Goal: Transaction & Acquisition: Obtain resource

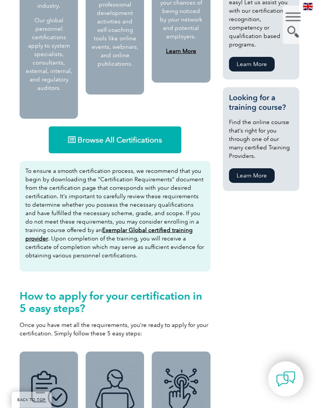
scroll to position [523, 0]
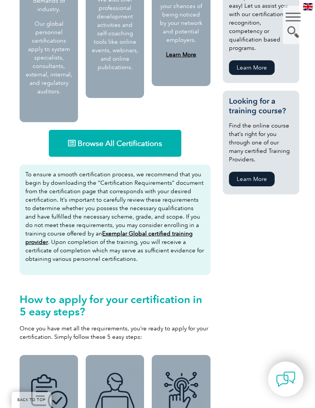
click at [173, 140] on link "Browse All Certifications" at bounding box center [115, 143] width 133 height 27
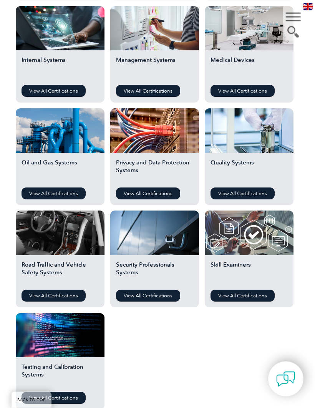
scroll to position [503, 0]
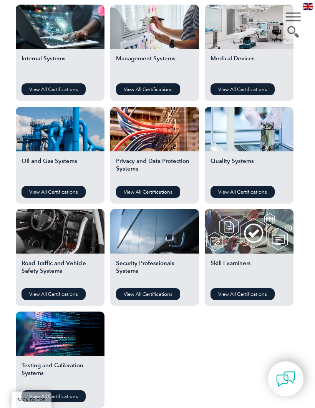
click at [68, 265] on h2 "Road Traffic and Vehicle Safety Systems" at bounding box center [60, 271] width 77 height 23
click at [58, 296] on link "View All Certifications" at bounding box center [54, 295] width 64 height 12
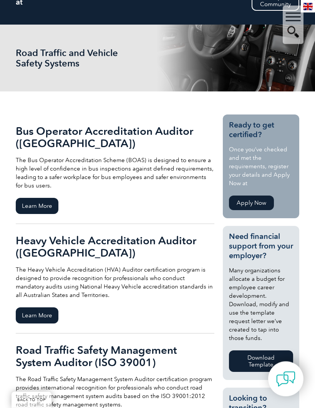
scroll to position [87, 0]
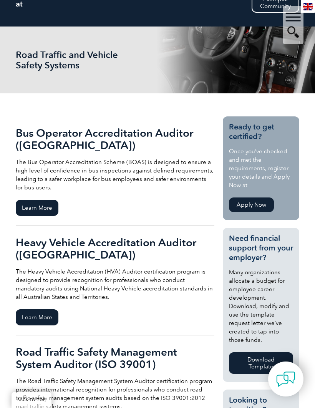
click at [42, 318] on span "Learn More" at bounding box center [37, 317] width 43 height 16
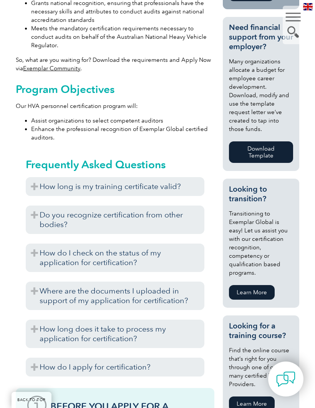
scroll to position [394, 0]
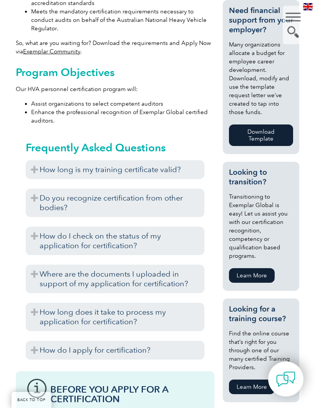
click at [179, 160] on h3 "How long is my training certificate valid?" at bounding box center [115, 169] width 179 height 19
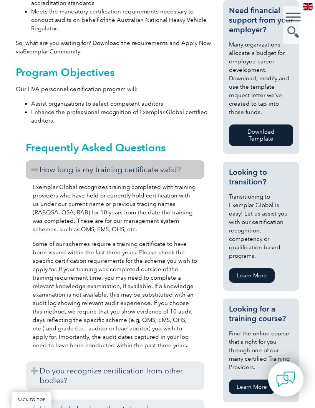
click at [184, 160] on h3 "How long is my training certificate valid?" at bounding box center [115, 169] width 179 height 19
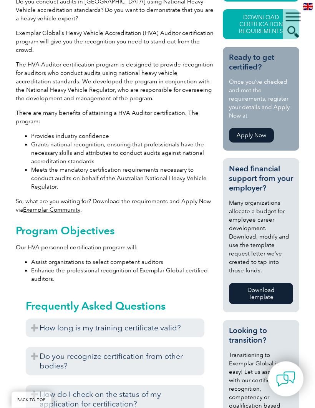
scroll to position [186, 0]
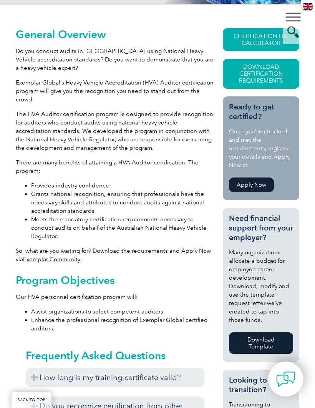
click at [261, 45] on link "CERTIFICATION FEE CALCULATOR" at bounding box center [261, 39] width 76 height 23
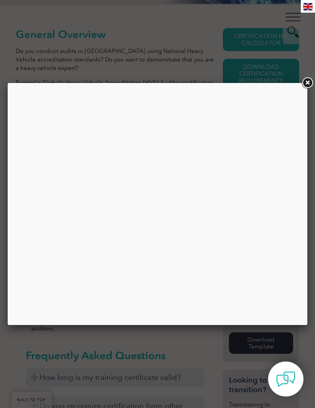
click at [305, 89] on link at bounding box center [308, 83] width 14 height 14
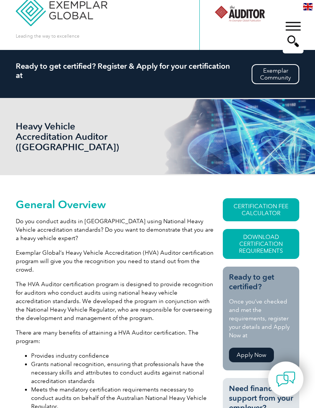
scroll to position [20, 0]
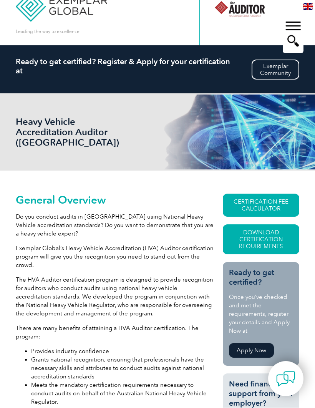
click at [279, 241] on link "Download Certification Requirements" at bounding box center [261, 240] width 76 height 30
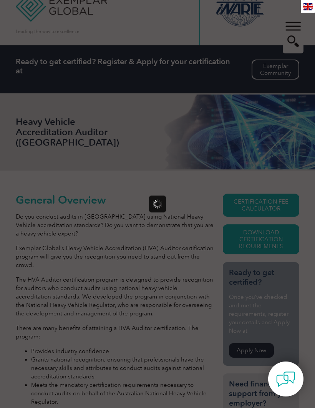
scroll to position [0, 0]
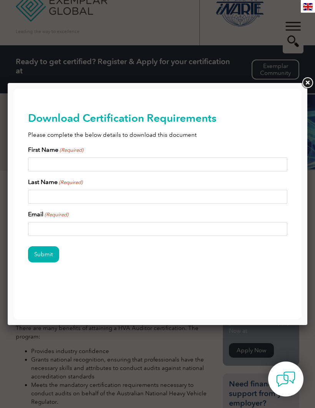
click at [96, 168] on input "First Name (Required)" at bounding box center [157, 165] width 259 height 14
type input "[PERSON_NAME]"
click at [105, 199] on input "Last Name (Required)" at bounding box center [157, 197] width 259 height 14
type input "[PERSON_NAME]"
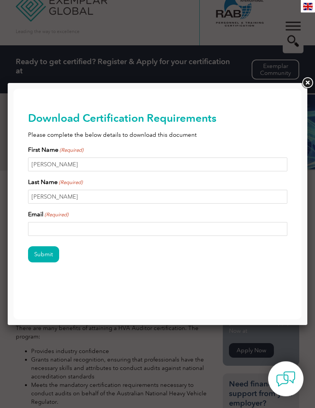
click at [89, 228] on input "Email (Required)" at bounding box center [157, 229] width 259 height 14
type input "[PERSON_NAME][EMAIL_ADDRESS][DOMAIN_NAME]"
click at [48, 259] on input "Submit" at bounding box center [43, 254] width 31 height 16
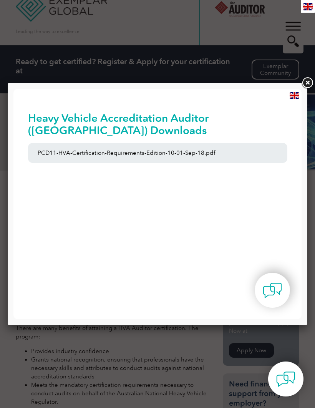
scroll to position [0, 0]
click at [229, 156] on link "PCD11-HVA-Certification-Requirements-Edition-10-01-Sep-18.pdf" at bounding box center [157, 153] width 259 height 20
click at [310, 83] on link at bounding box center [308, 83] width 14 height 14
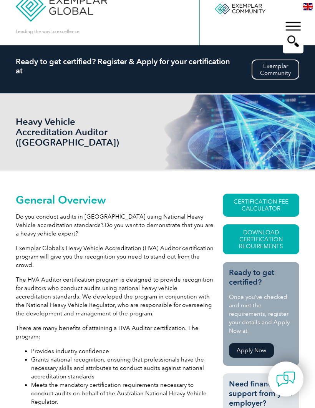
click at [278, 206] on link "CERTIFICATION FEE CALCULATOR" at bounding box center [261, 205] width 76 height 23
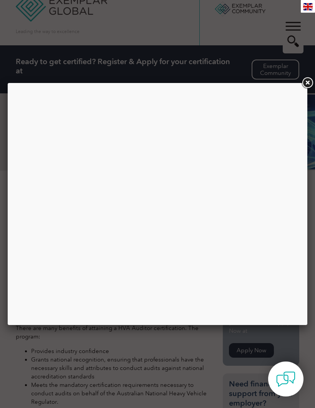
click at [309, 85] on link at bounding box center [308, 83] width 14 height 14
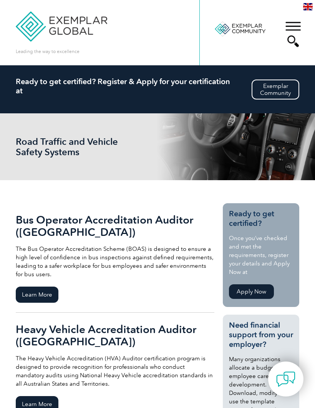
click at [305, 9] on img at bounding box center [308, 6] width 10 height 7
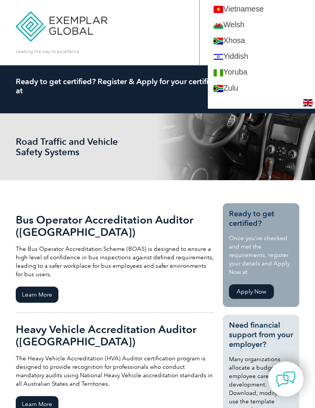
scroll to position [1534, 0]
